Goal: Task Accomplishment & Management: Manage account settings

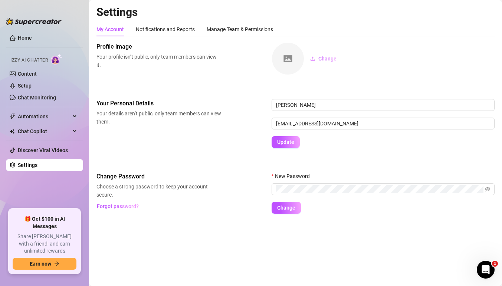
click at [169, 76] on div "Profile image Your profile isn’t public, only team members can view it. Change" at bounding box center [295, 70] width 398 height 57
click at [223, 27] on div "Manage Team & Permissions" at bounding box center [240, 29] width 66 height 8
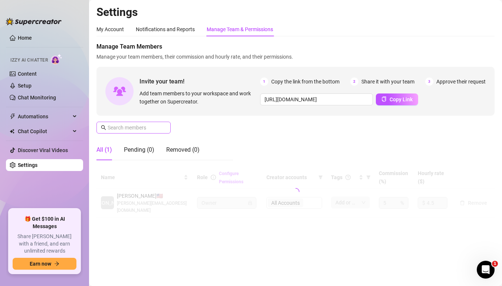
click at [145, 123] on span at bounding box center [133, 128] width 74 height 12
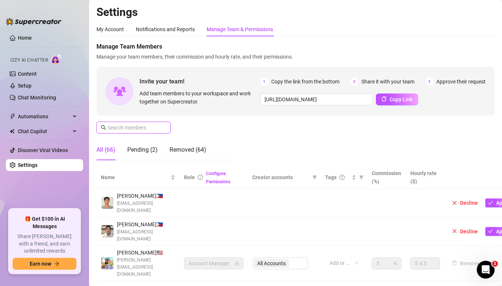
click at [138, 129] on input "text" at bounding box center [134, 128] width 53 height 8
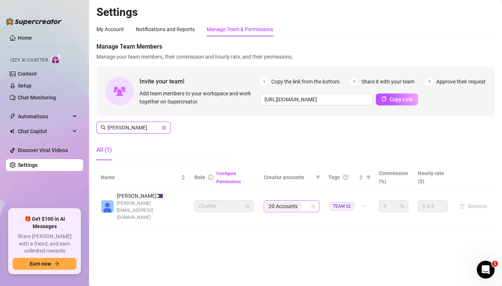
click at [302, 201] on div "20 Accounts" at bounding box center [283, 206] width 37 height 10
type input "[PERSON_NAME]"
click at [302, 201] on div "20 Accounts" at bounding box center [283, 206] width 37 height 10
type input "ild"
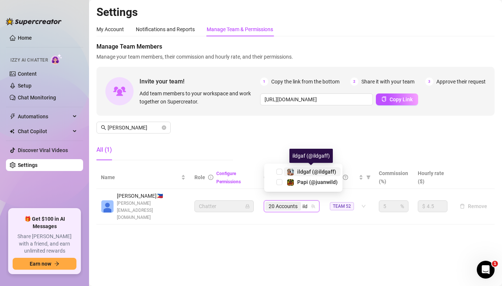
click at [299, 172] on span "ildgaf (@ildgaff)" at bounding box center [316, 172] width 39 height 6
click at [306, 201] on div "20 Accounts ild" at bounding box center [287, 206] width 45 height 10
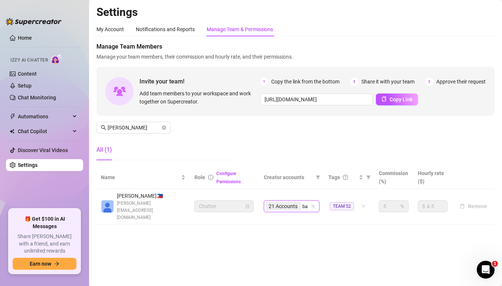
type input "bab"
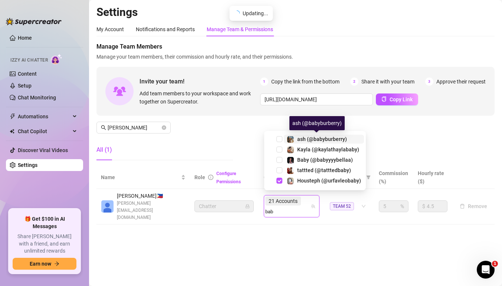
click at [307, 139] on span "ash (@babyburberry)" at bounding box center [322, 139] width 50 height 6
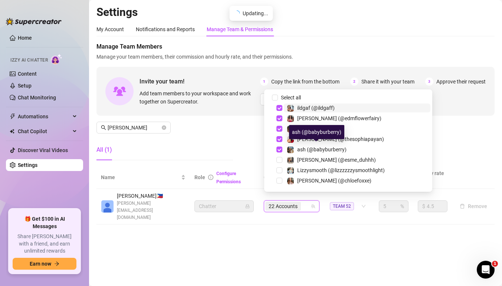
click at [306, 201] on div "22 Accounts" at bounding box center [287, 206] width 45 height 10
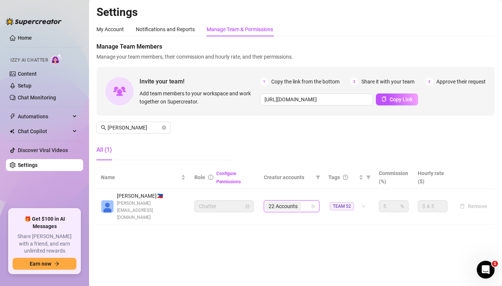
click at [306, 201] on div "22 Accounts" at bounding box center [287, 206] width 45 height 10
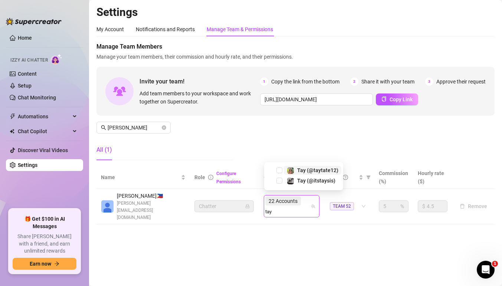
type input "tayt"
click at [306, 181] on span "Tay (@taytate12)" at bounding box center [317, 181] width 41 height 6
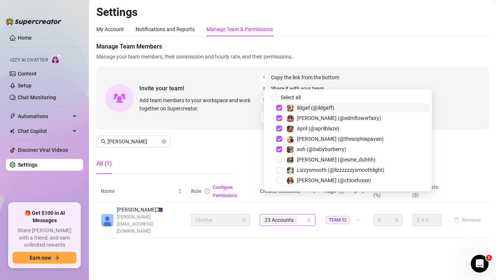
click at [305, 215] on div "23 Accounts" at bounding box center [283, 220] width 45 height 10
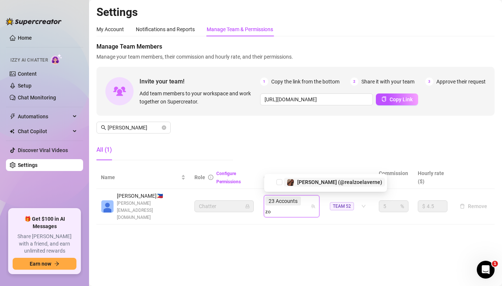
type input "zoe"
click at [301, 183] on span "[PERSON_NAME] (@realzoelaverne)" at bounding box center [339, 181] width 85 height 6
click at [307, 205] on div "23 Accounts zoe" at bounding box center [292, 206] width 56 height 22
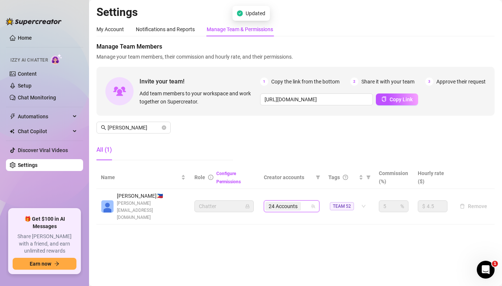
click at [307, 202] on div "24 Accounts" at bounding box center [287, 206] width 45 height 10
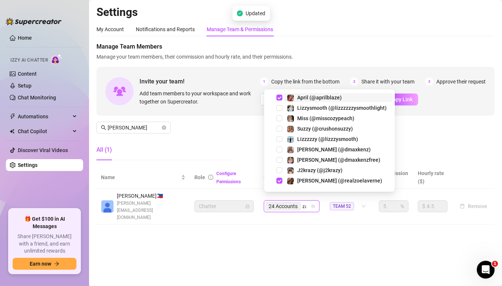
type input "zas"
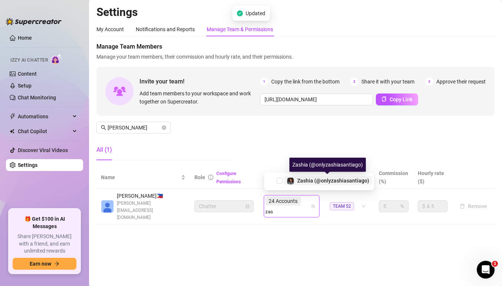
click at [307, 181] on span "Zashia (@onlyzashiasantiago)" at bounding box center [333, 181] width 72 height 6
click at [306, 201] on div "24 Accounts zas" at bounding box center [287, 206] width 45 height 21
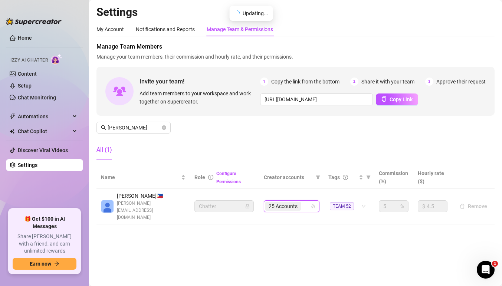
click at [306, 201] on div "25 Accounts" at bounding box center [287, 206] width 45 height 10
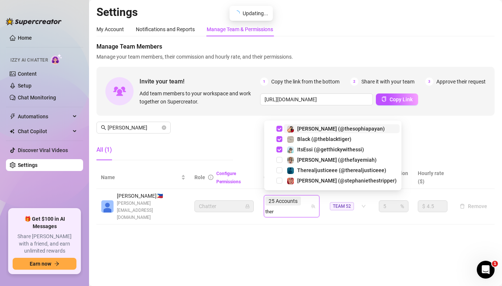
type input "there"
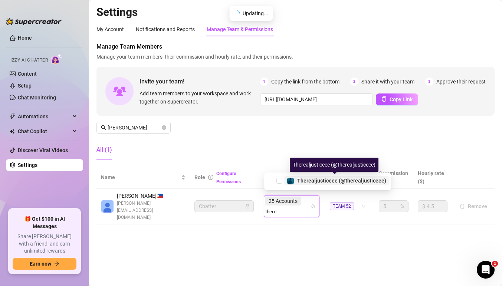
click at [303, 180] on span "Therealjusticeee (@therealjusticeee)" at bounding box center [341, 181] width 89 height 6
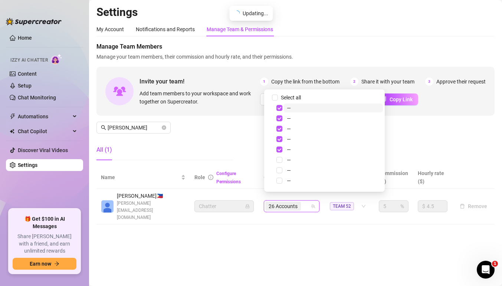
click at [304, 201] on div "26 Accounts" at bounding box center [287, 206] width 45 height 10
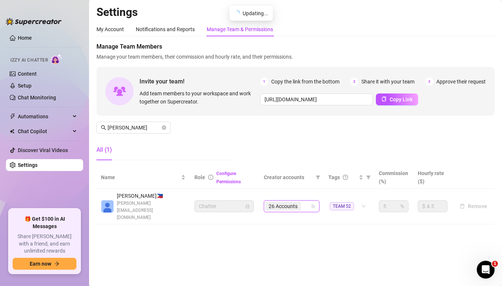
click at [304, 201] on div "26 Accounts" at bounding box center [287, 206] width 45 height 10
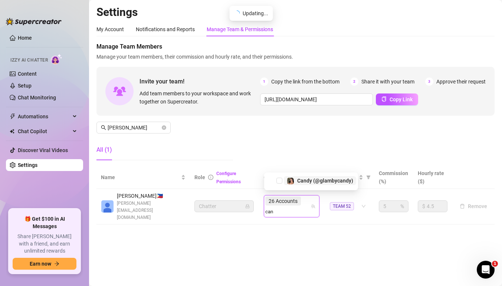
type input "cand"
click at [305, 181] on span "Candy (@glambycandy)" at bounding box center [325, 181] width 56 height 6
click at [278, 207] on input "search" at bounding box center [271, 211] width 13 height 9
type input "suz"
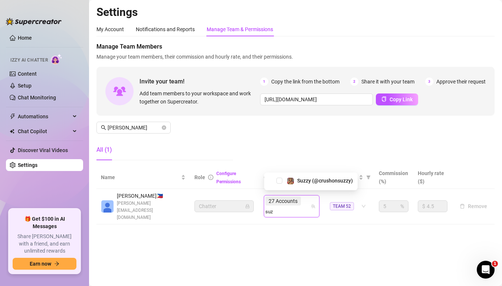
click at [304, 176] on div "Suzzy (@crushonsuzzy)" at bounding box center [310, 181] width 93 height 18
click at [306, 197] on div "27 Accounts suz" at bounding box center [287, 206] width 45 height 21
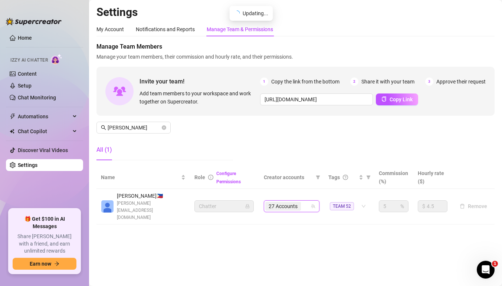
click at [306, 201] on div "27 Accounts" at bounding box center [287, 206] width 45 height 10
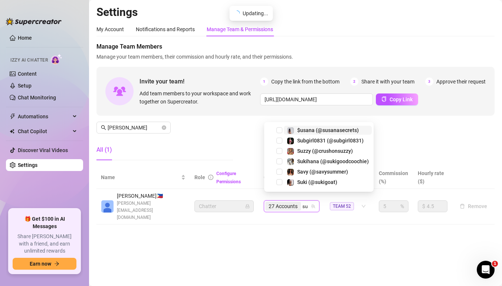
type input "suz"
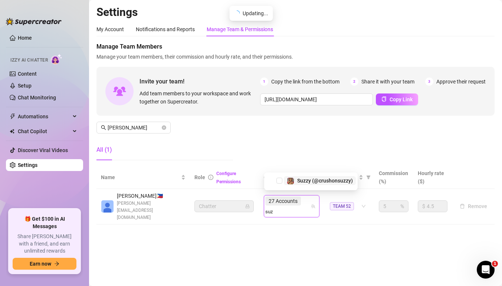
click at [309, 180] on span "Suzzy (@crushonsuzzy)" at bounding box center [325, 181] width 56 height 6
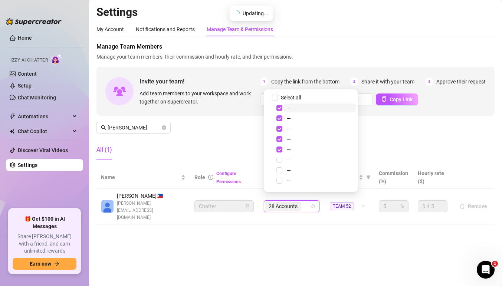
click at [305, 201] on div "28 Accounts" at bounding box center [287, 206] width 45 height 10
type input "j"
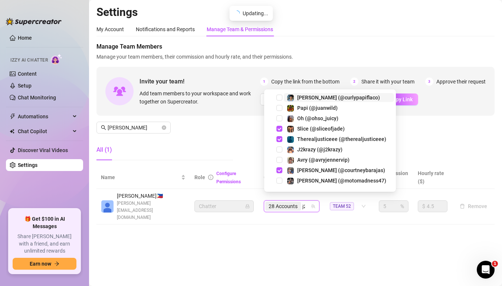
type input "j2kr"
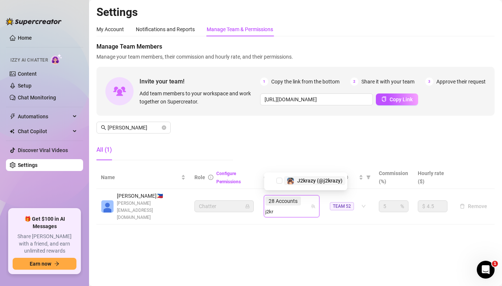
click at [305, 180] on span "J2krazy (@j2krazy)" at bounding box center [319, 181] width 45 height 6
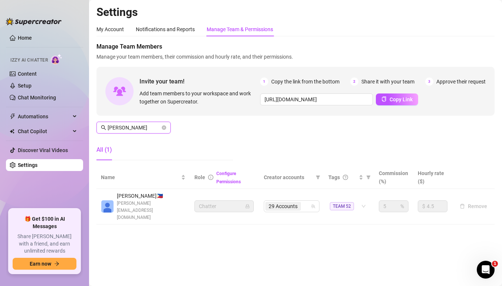
click at [144, 125] on input "[PERSON_NAME]" at bounding box center [134, 128] width 53 height 8
click at [128, 124] on input "[PERSON_NAME]" at bounding box center [134, 128] width 53 height 8
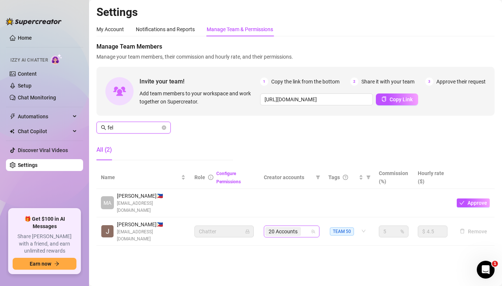
click at [305, 226] on div "20 Accounts" at bounding box center [287, 231] width 45 height 10
type input "fel"
click at [305, 226] on div "20 Accounts" at bounding box center [287, 231] width 45 height 10
type input "leil"
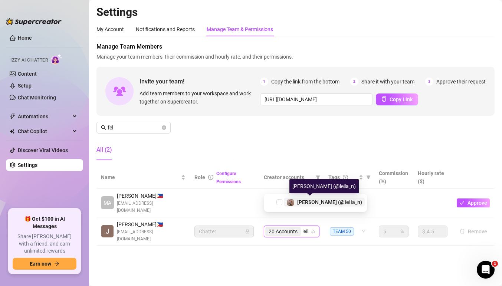
click at [303, 200] on span "[PERSON_NAME] (@leila_n)" at bounding box center [329, 202] width 65 height 6
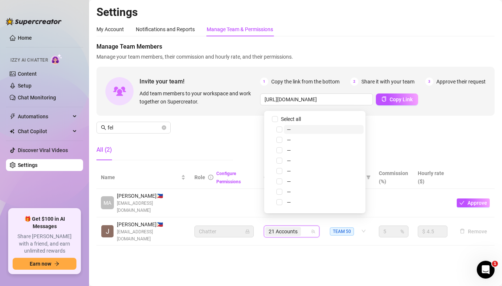
click at [306, 226] on div "21 Accounts" at bounding box center [287, 231] width 45 height 10
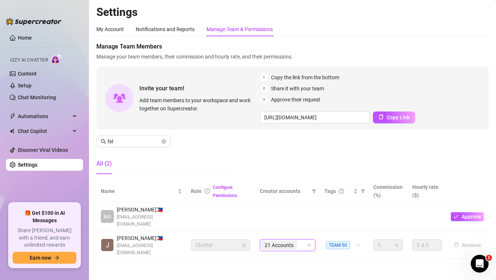
click at [300, 241] on input "search" at bounding box center [299, 245] width 1 height 9
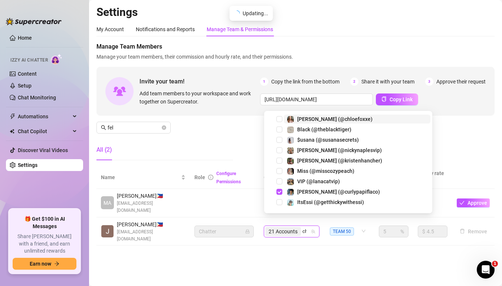
type input "chlo"
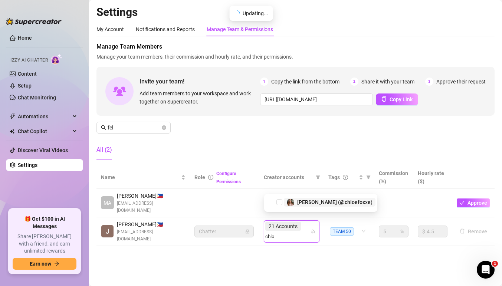
click at [306, 202] on span "[PERSON_NAME] (@chloefoxxe)" at bounding box center [334, 202] width 75 height 6
click at [304, 227] on td "21 Accounts chlo" at bounding box center [291, 231] width 65 height 29
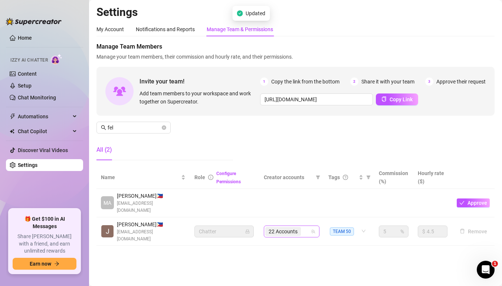
click at [304, 227] on input "search" at bounding box center [302, 231] width 1 height 9
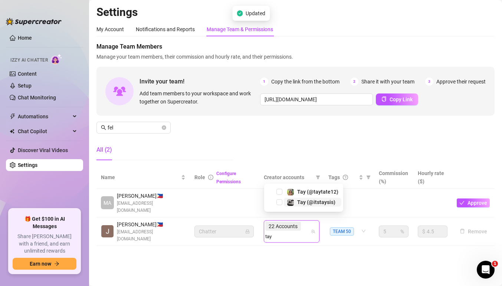
type input "[PERSON_NAME]"
click at [309, 201] on span "Tay️ (@itstaysis)" at bounding box center [316, 202] width 38 height 6
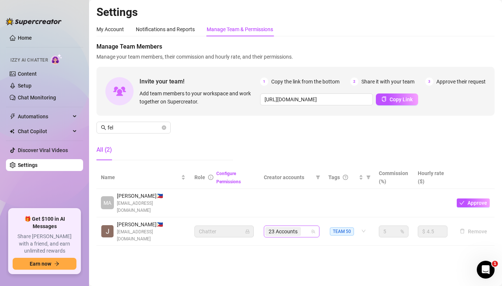
click at [303, 227] on input "search" at bounding box center [302, 231] width 1 height 9
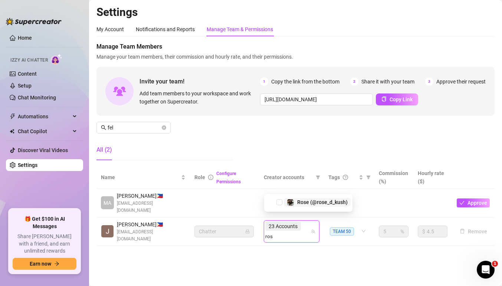
type input "rose"
click at [312, 201] on span "Rose (@rose_d_kush)" at bounding box center [322, 202] width 50 height 6
click at [307, 217] on td "23 Accounts rose" at bounding box center [291, 231] width 65 height 29
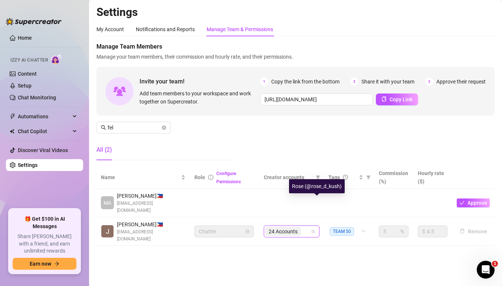
click at [305, 226] on div "24 Accounts" at bounding box center [287, 231] width 45 height 10
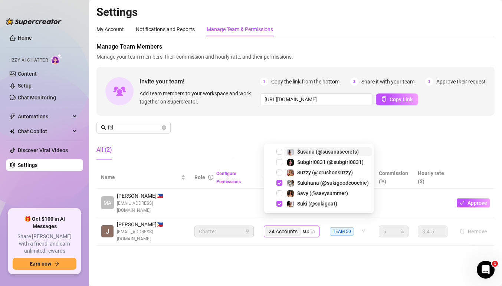
type input "subg"
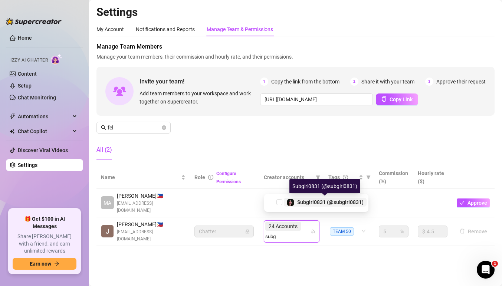
click at [298, 203] on span "Subgirl0831 (@subgirl0831)" at bounding box center [330, 202] width 66 height 6
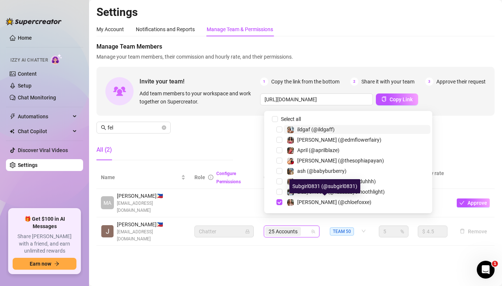
click at [307, 226] on div "25 Accounts" at bounding box center [287, 231] width 45 height 10
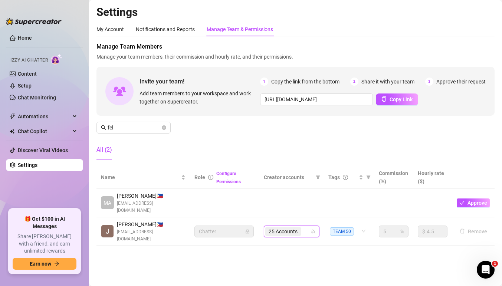
click at [304, 227] on input "search" at bounding box center [302, 231] width 1 height 9
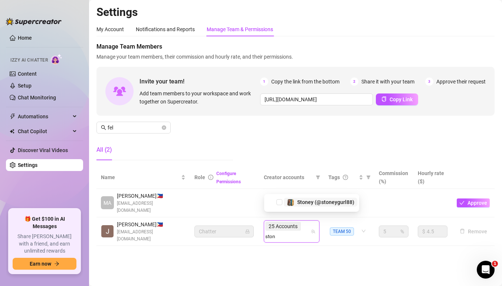
type input "stone"
click at [309, 201] on span "Stoney (@stoneygurl88)" at bounding box center [325, 202] width 57 height 6
click at [306, 221] on div "25 Accounts stone" at bounding box center [287, 231] width 45 height 21
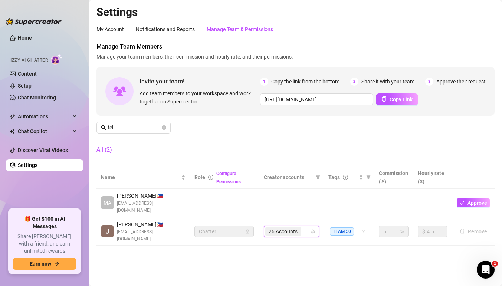
click at [306, 226] on div "26 Accounts" at bounding box center [287, 231] width 45 height 10
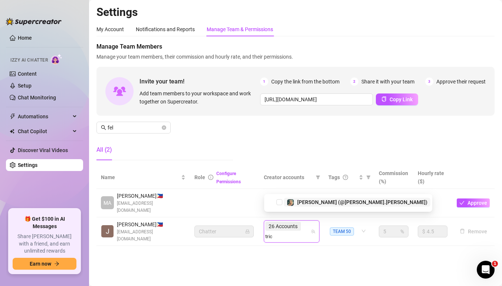
type input "trici"
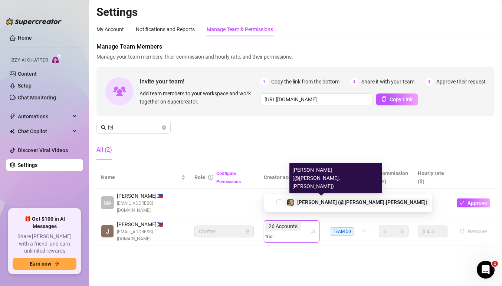
click at [306, 202] on span "[PERSON_NAME] (@[PERSON_NAME].[PERSON_NAME])" at bounding box center [362, 202] width 130 height 6
click at [310, 224] on div "26 Accounts trici" at bounding box center [287, 231] width 45 height 21
click at [307, 221] on div "26 Accounts trici" at bounding box center [287, 231] width 45 height 21
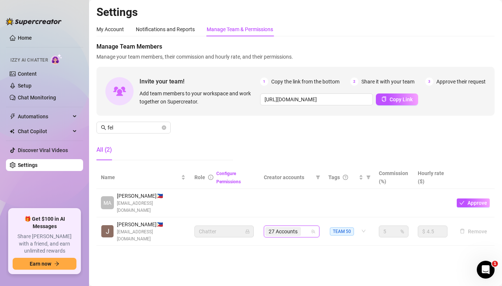
click at [307, 226] on div "27 Accounts" at bounding box center [287, 231] width 45 height 10
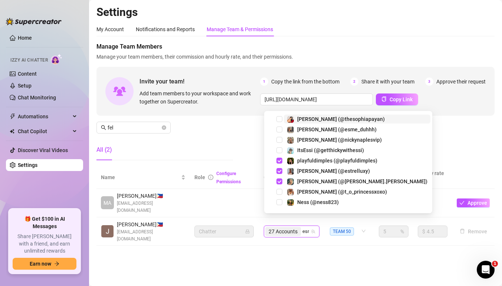
type input "esme"
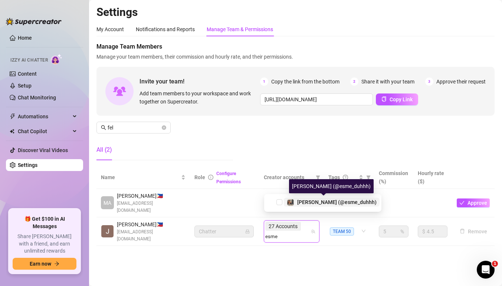
click at [311, 198] on div "[PERSON_NAME] (@esme_duhhh)" at bounding box center [336, 202] width 79 height 9
